Goal: Find specific page/section: Find specific page/section

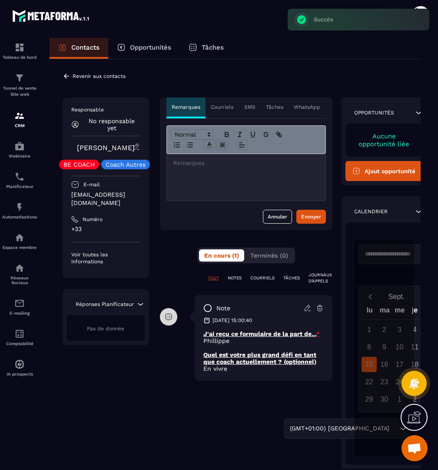
click at [107, 77] on p "Revenir aux contacts" at bounding box center [99, 76] width 53 height 6
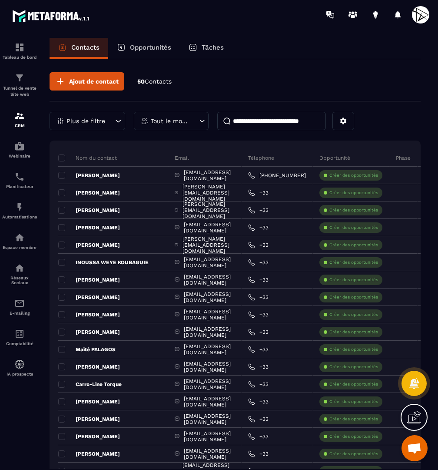
click at [301, 121] on input at bounding box center [271, 121] width 109 height 18
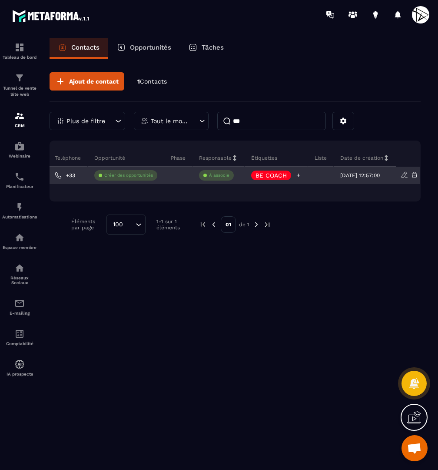
scroll to position [0, 190]
type input "***"
click at [296, 175] on icon at bounding box center [299, 175] width 6 height 6
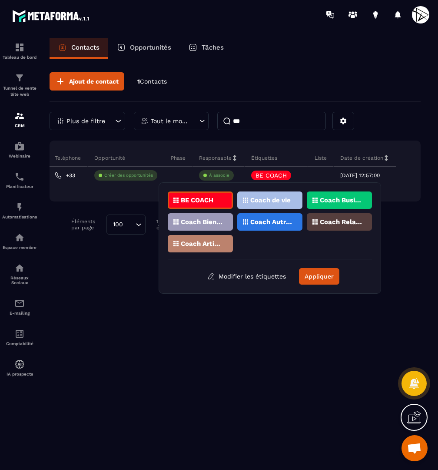
click at [328, 200] on p "Coach Business" at bounding box center [341, 200] width 42 height 6
click at [275, 198] on p "Coach de vie" at bounding box center [271, 200] width 40 height 6
click at [217, 220] on p "Coach Bien-être / Santé" at bounding box center [202, 222] width 42 height 6
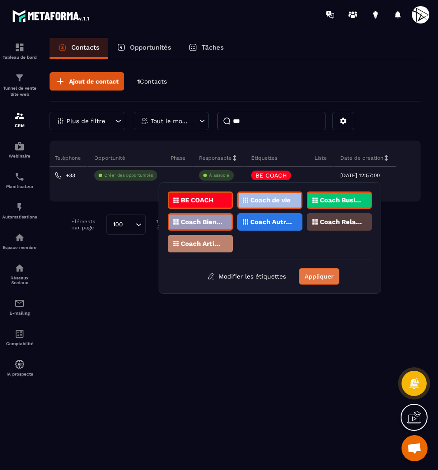
click at [323, 274] on button "Appliquer" at bounding box center [319, 276] width 40 height 17
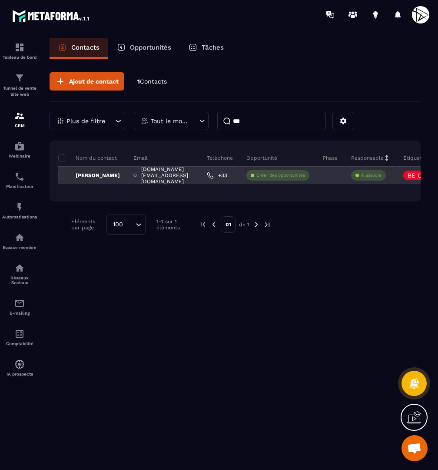
scroll to position [0, 0]
click at [97, 176] on p "[PERSON_NAME]" at bounding box center [89, 175] width 62 height 7
